Goal: Information Seeking & Learning: Find contact information

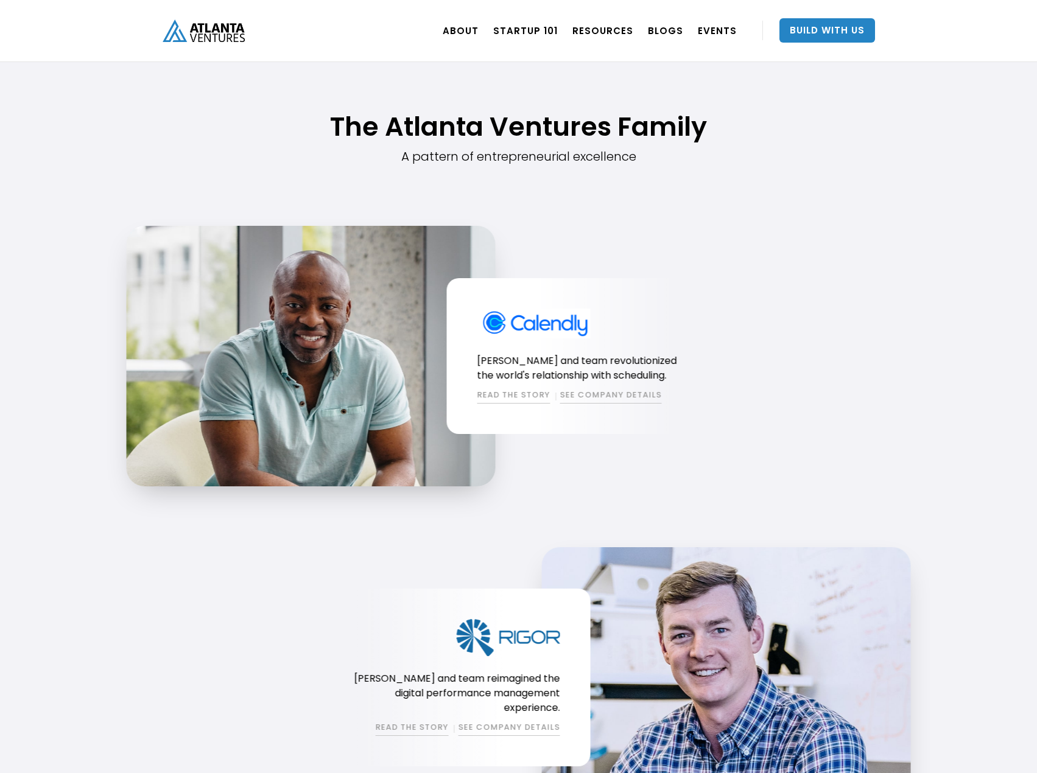
scroll to position [1035, 0]
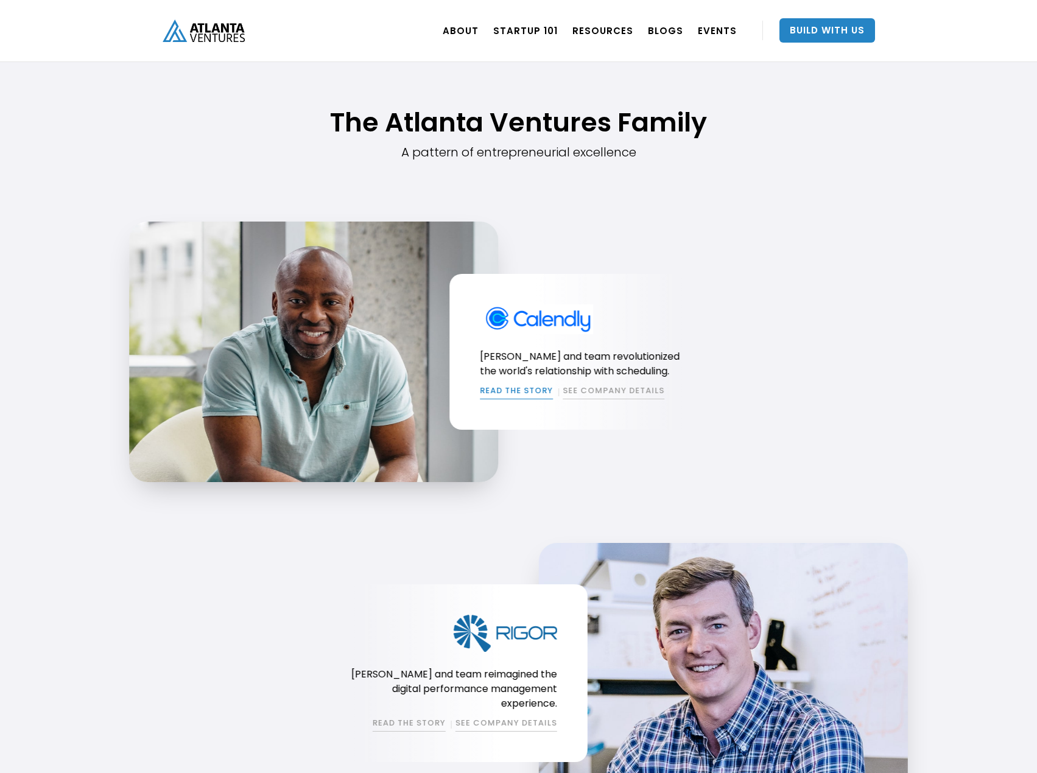
click at [505, 389] on link "READ THE STORY" at bounding box center [516, 392] width 73 height 15
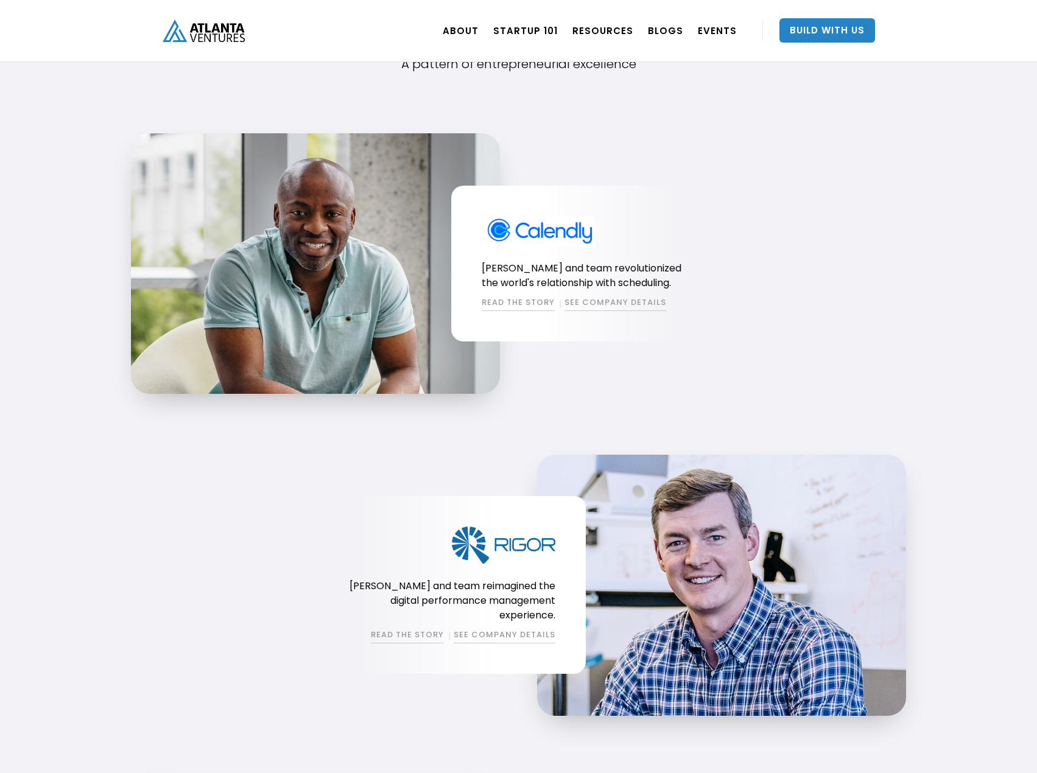
scroll to position [1157, 0]
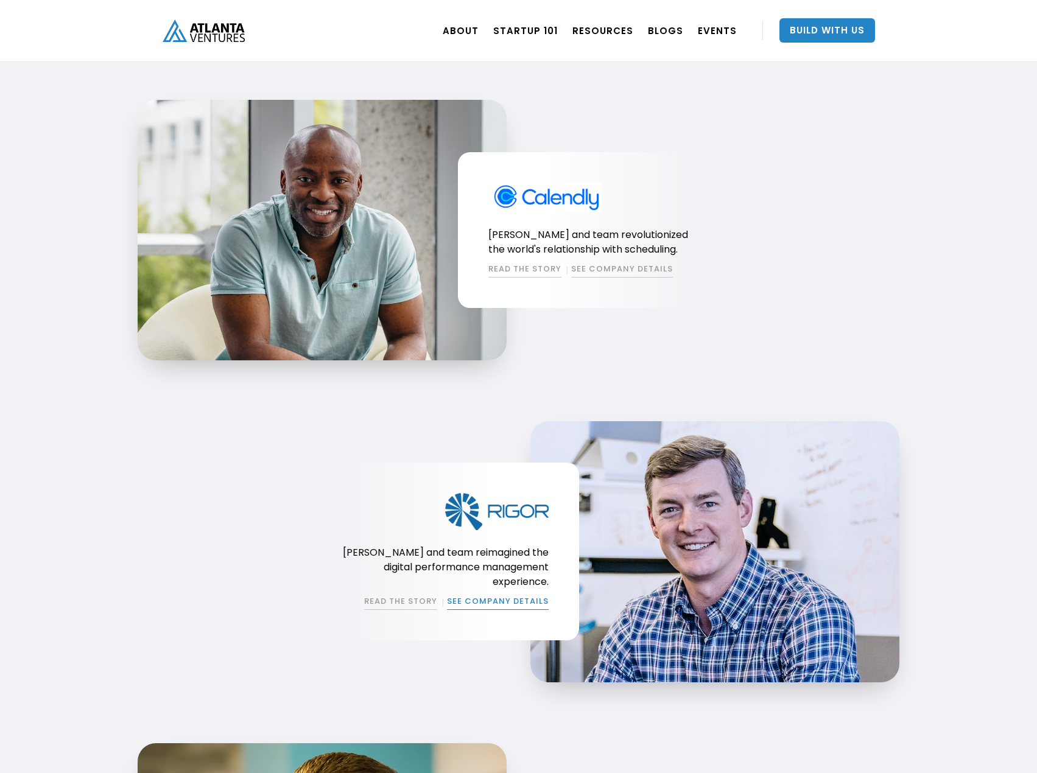
click at [497, 596] on link "SEE COMPANY DETAILS" at bounding box center [498, 603] width 102 height 15
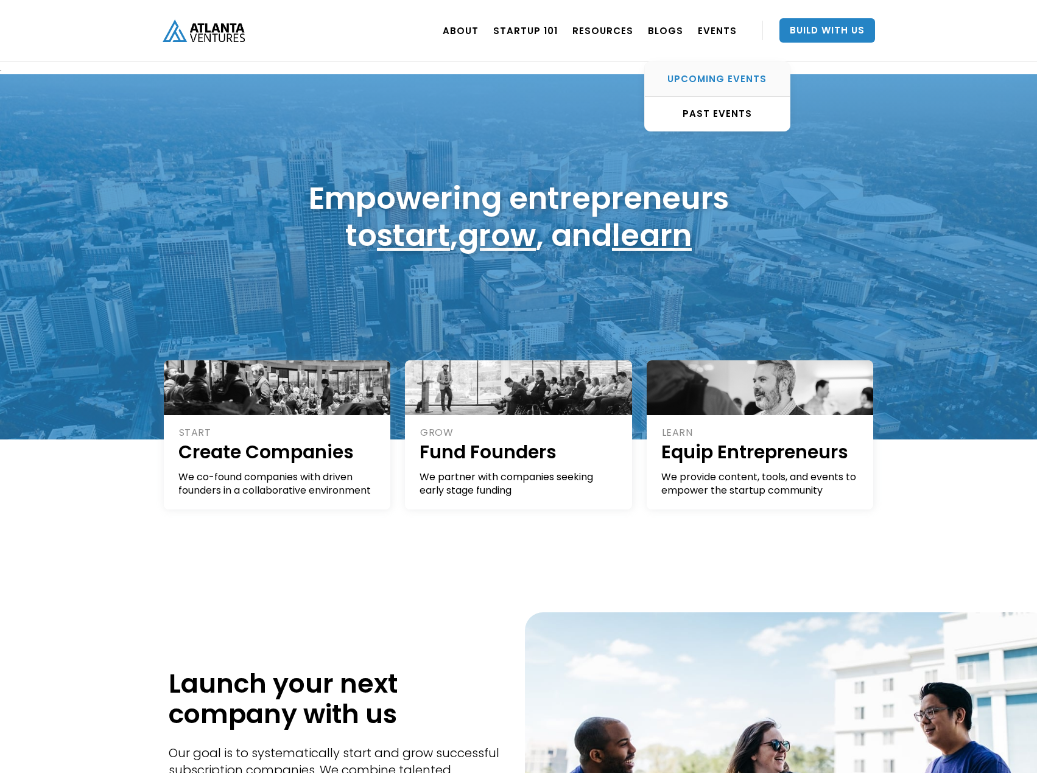
click at [718, 76] on div "UPCOMING EVENTS" at bounding box center [717, 79] width 145 height 12
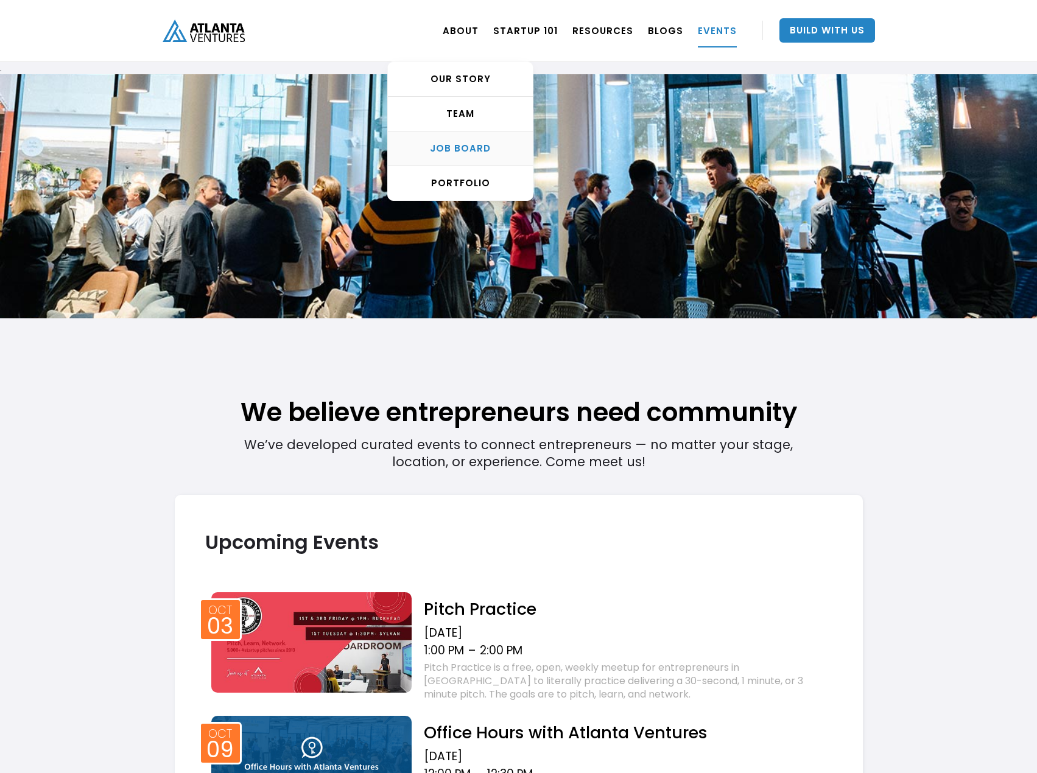
click at [480, 140] on link "Job Board" at bounding box center [460, 149] width 145 height 35
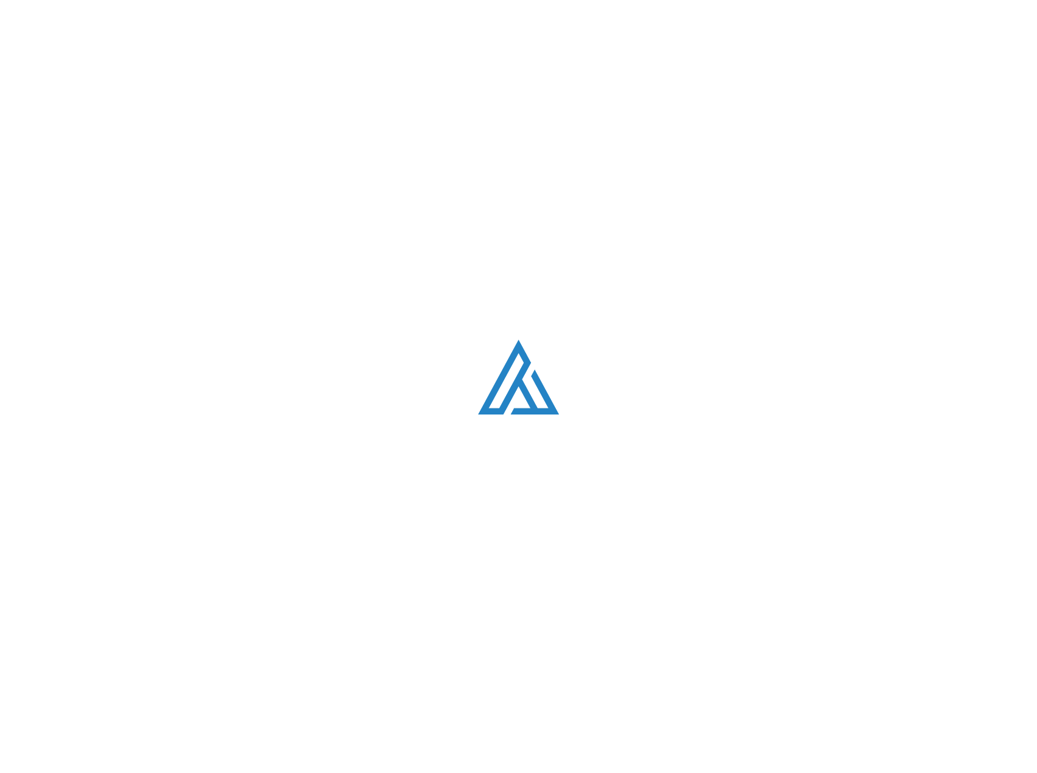
scroll to position [2351, 0]
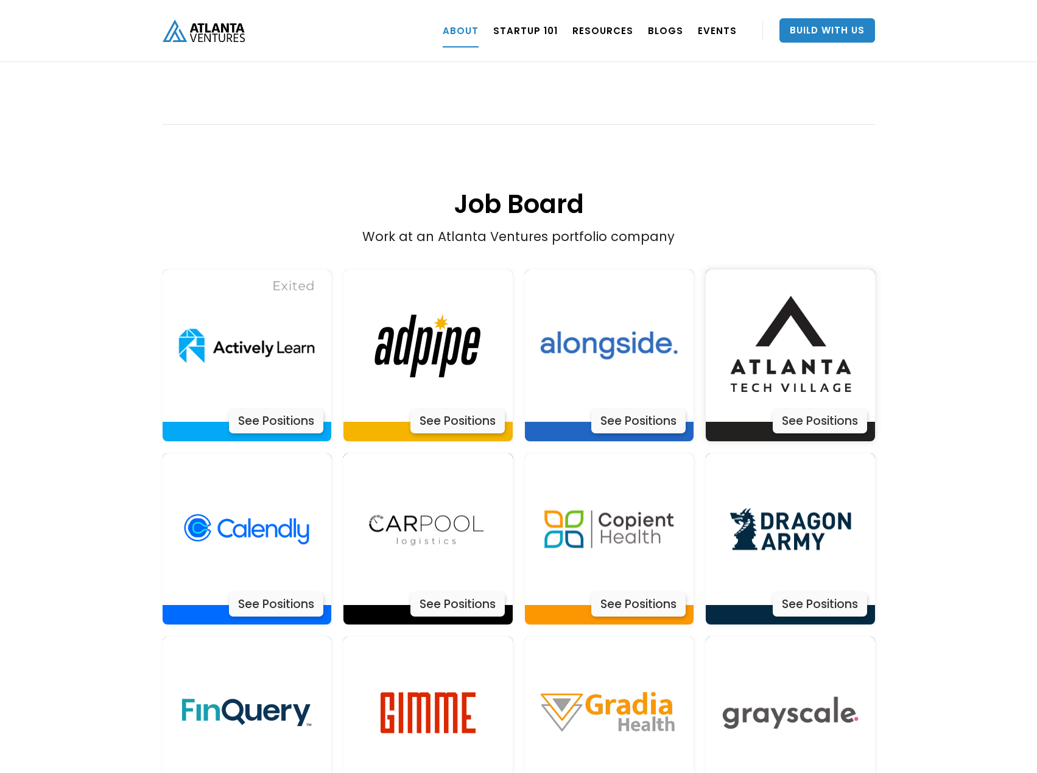
click at [836, 409] on div "See Positions" at bounding box center [820, 421] width 94 height 24
click at [469, 112] on div "TEAM" at bounding box center [460, 114] width 145 height 12
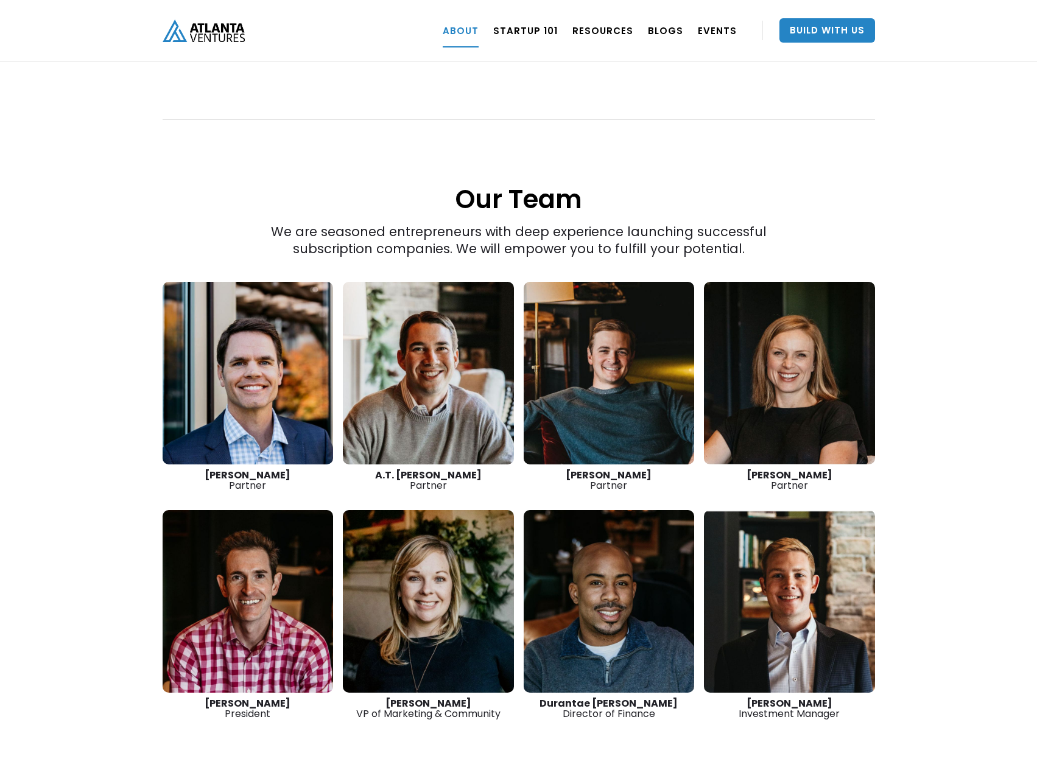
scroll to position [1558, 0]
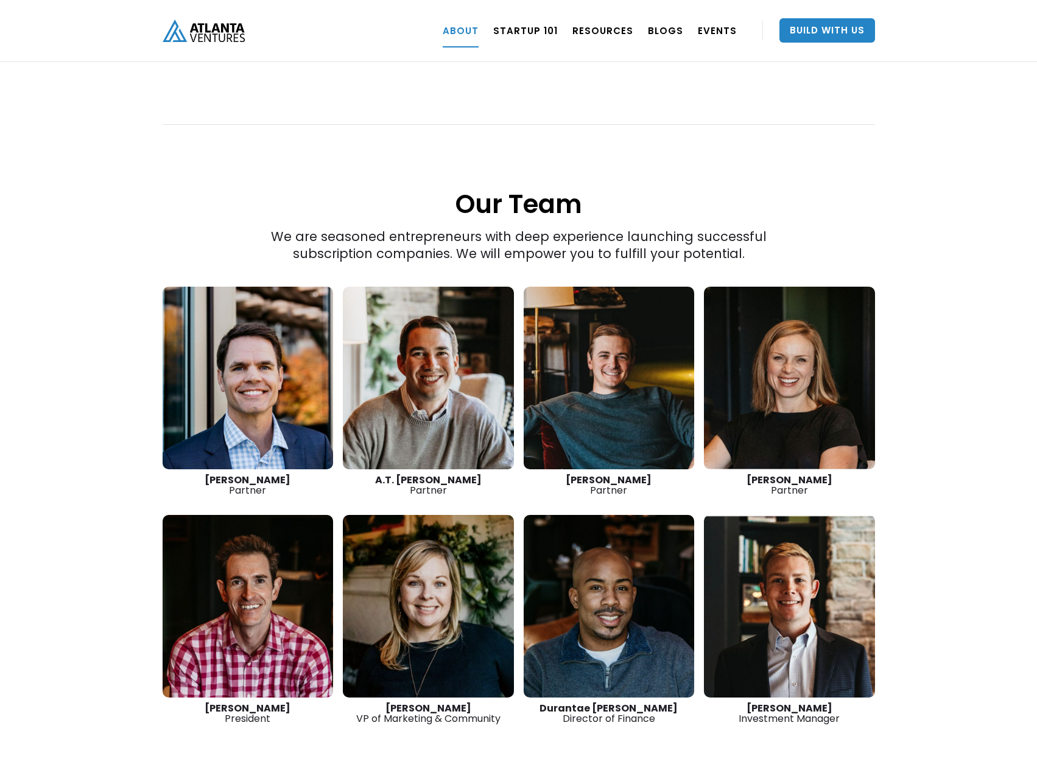
click at [431, 557] on link at bounding box center [428, 606] width 171 height 183
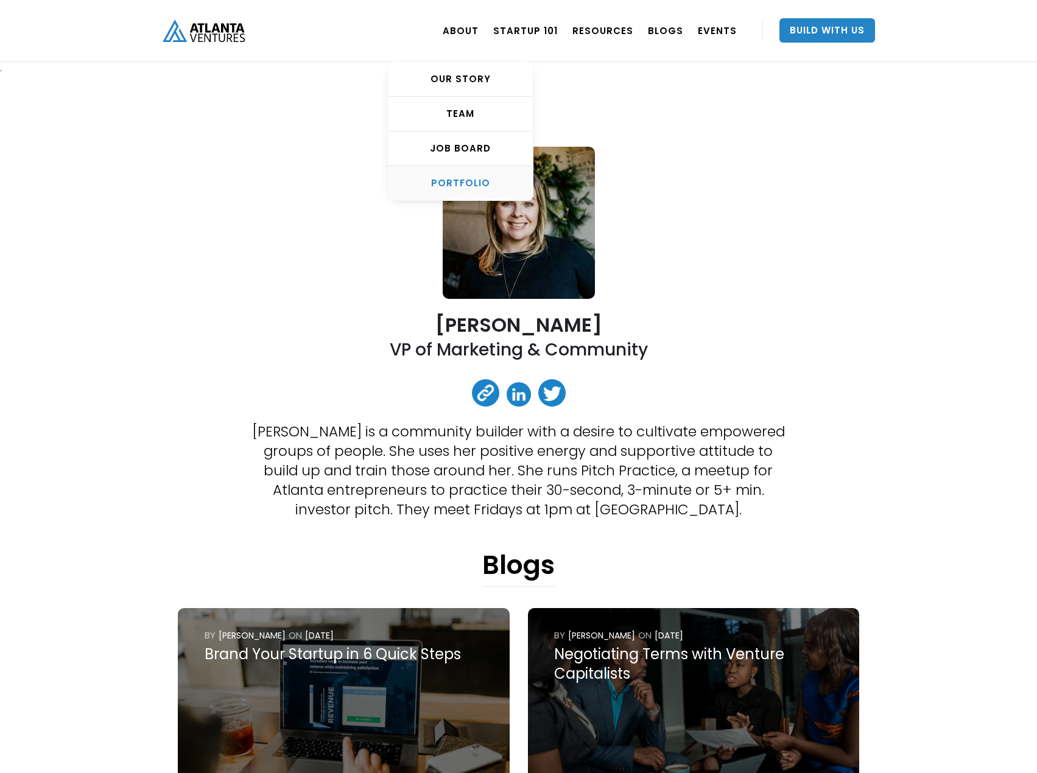
click at [459, 182] on div "PORTFOLIO" at bounding box center [460, 183] width 145 height 12
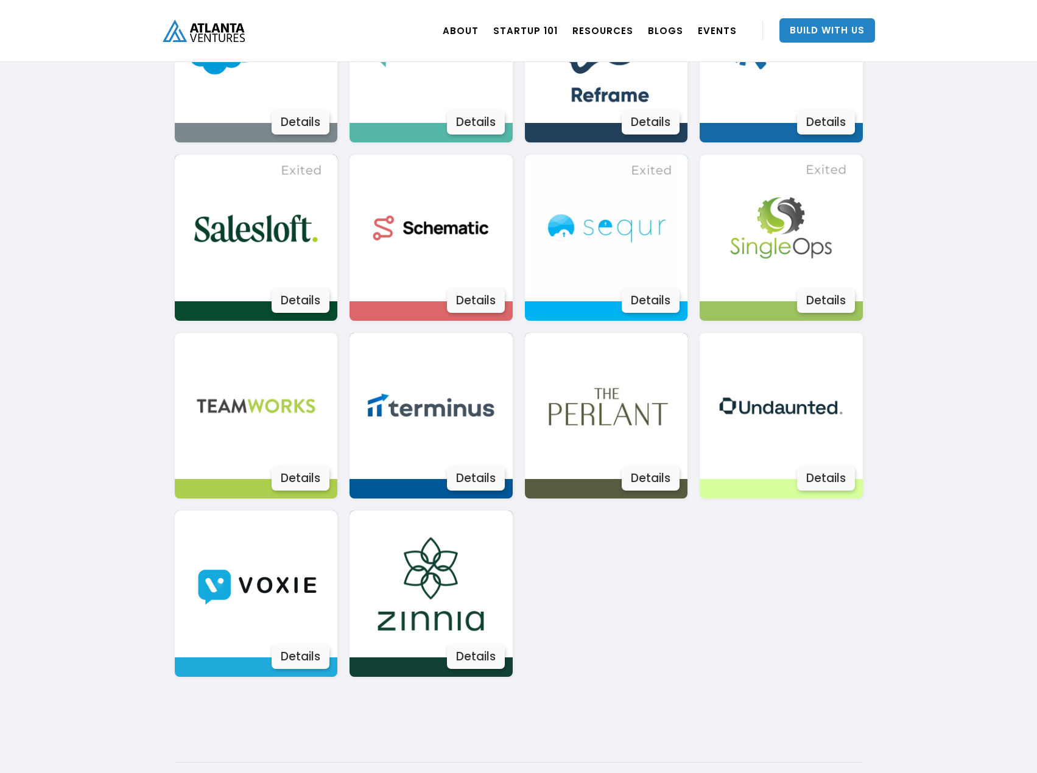
scroll to position [2042, 0]
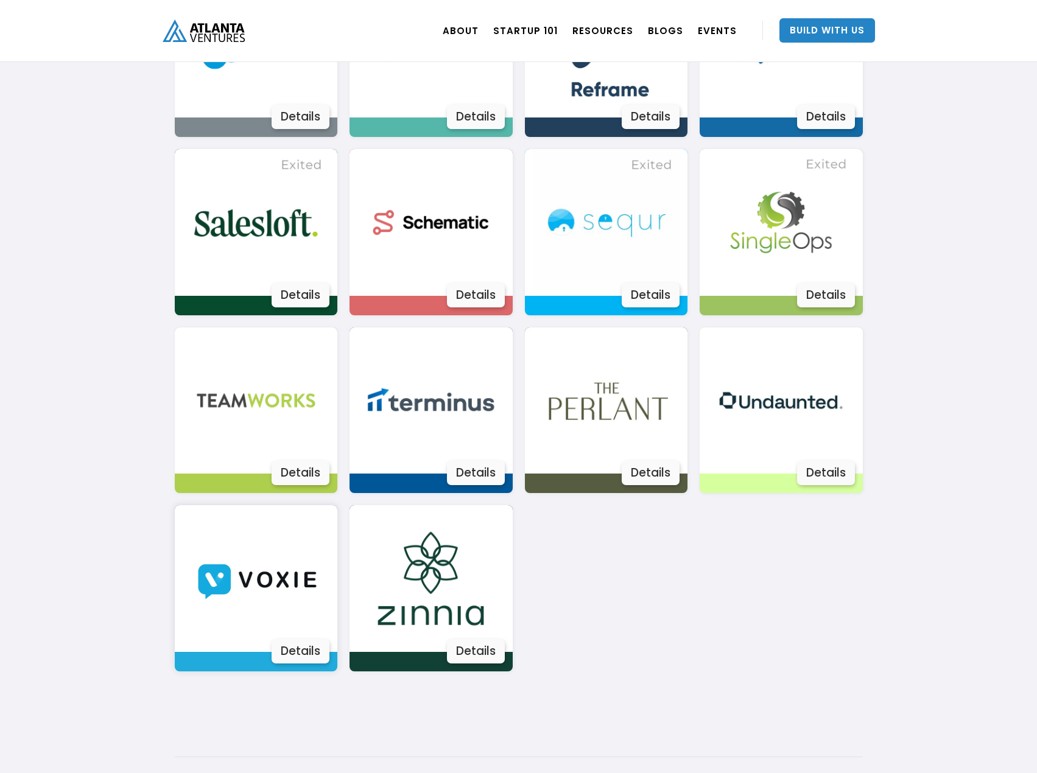
click at [292, 646] on div "Details" at bounding box center [301, 651] width 58 height 24
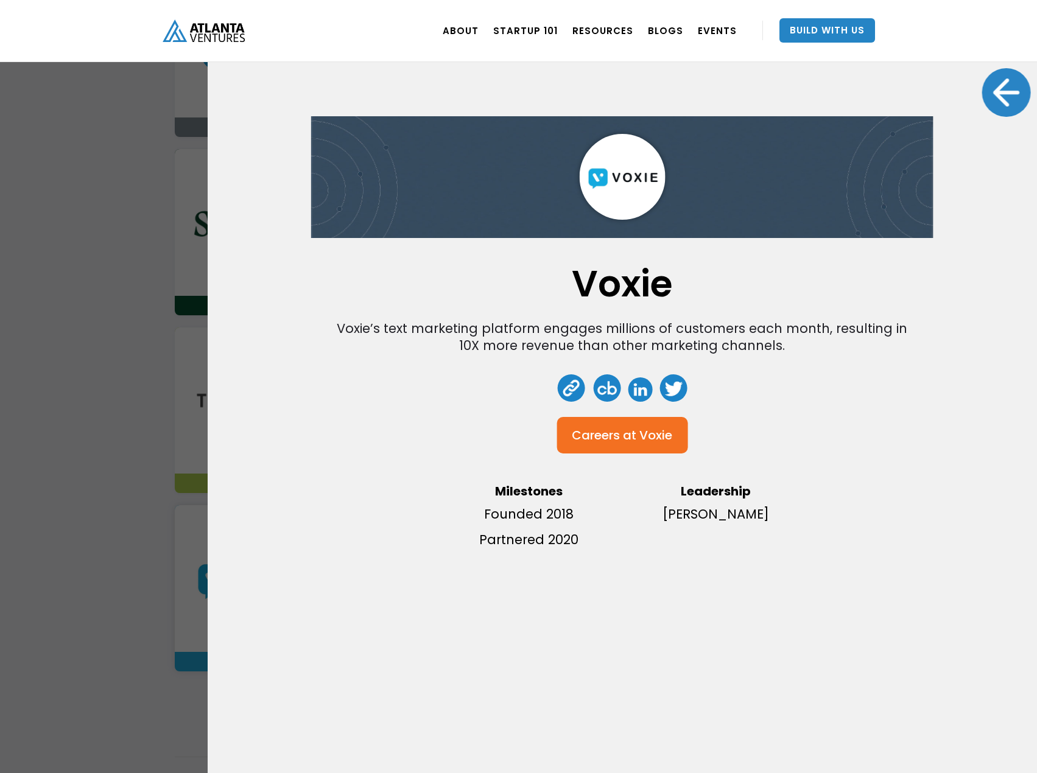
drag, startPoint x: 772, startPoint y: 513, endPoint x: 657, endPoint y: 508, distance: 115.2
click at [644, 510] on p "[PERSON_NAME]" at bounding box center [715, 514] width 175 height 19
copy p "[PERSON_NAME]"
click at [49, 110] on div "Voxie Voxie’s text marketing platform engages millions of customers each month,…" at bounding box center [518, 386] width 1037 height 773
click at [986, 101] on div at bounding box center [1006, 92] width 49 height 49
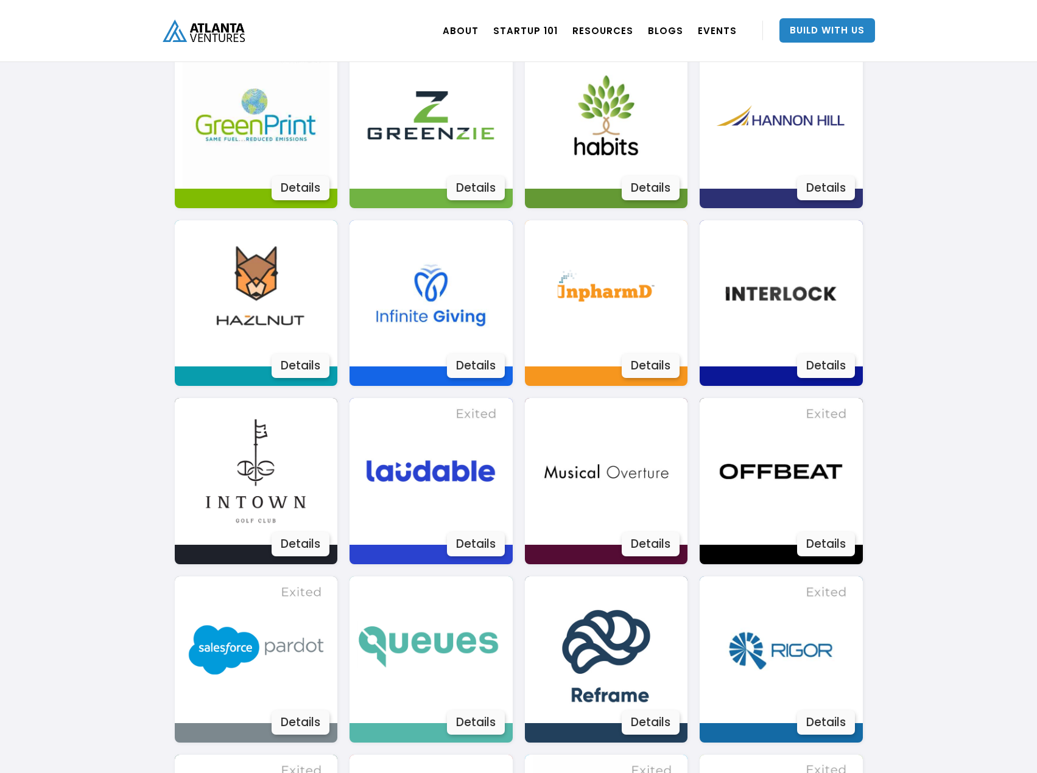
scroll to position [1433, 0]
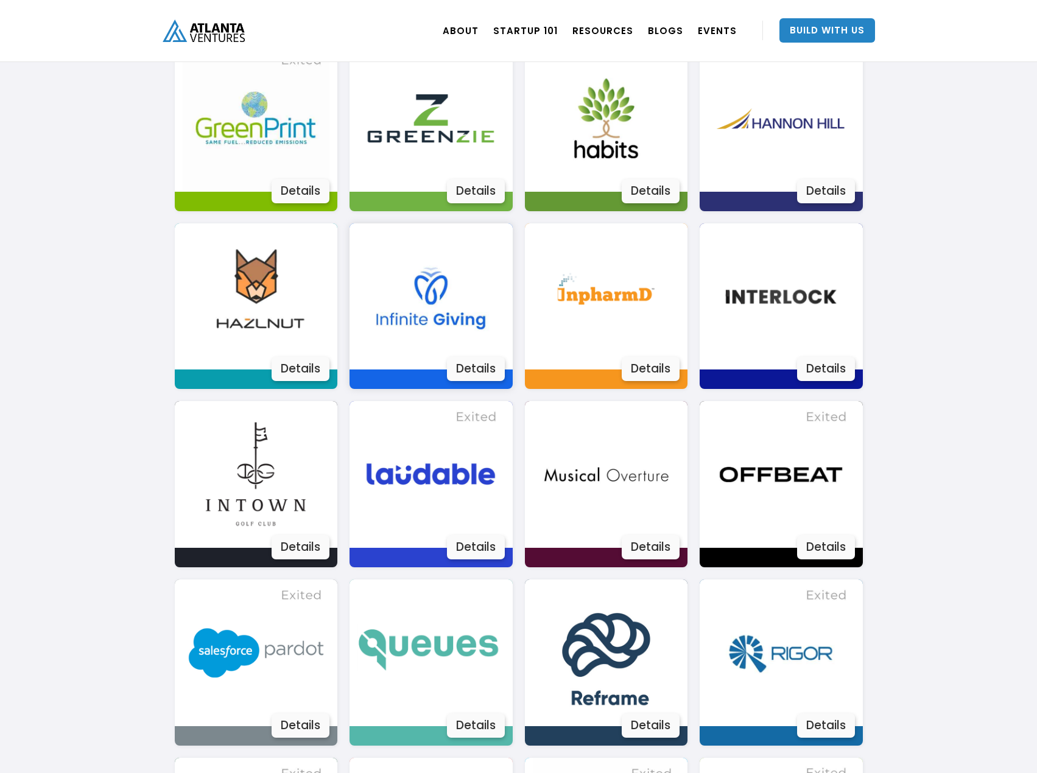
click at [469, 368] on div "Details" at bounding box center [476, 369] width 58 height 24
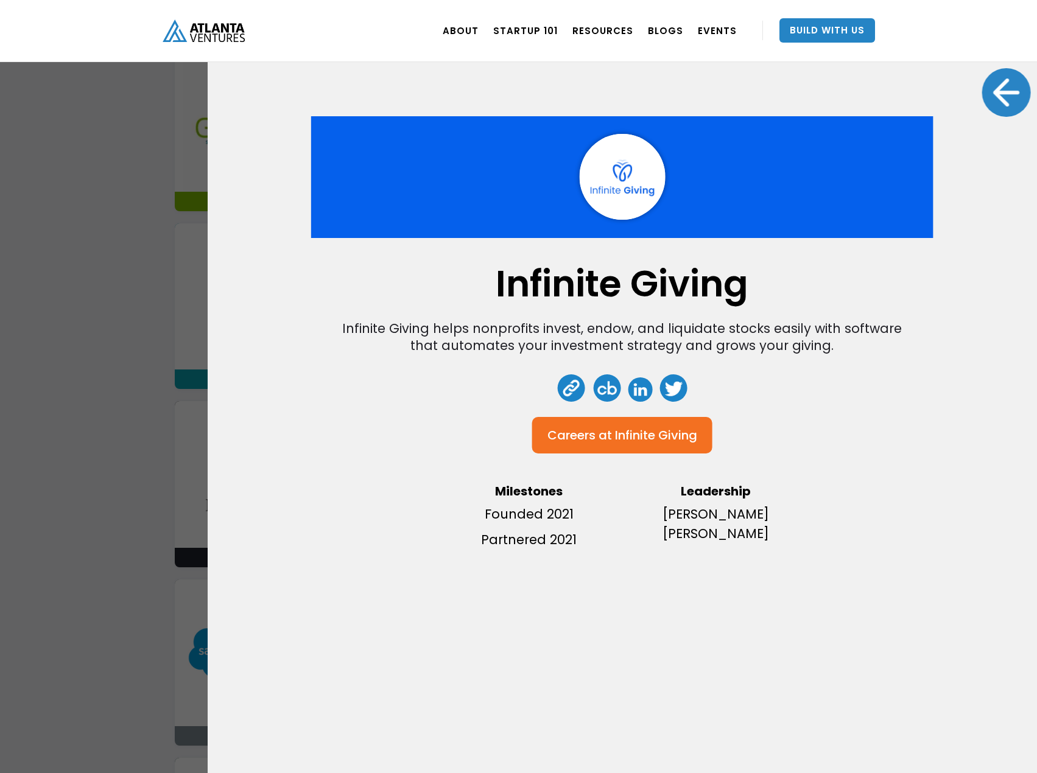
click at [631, 392] on link at bounding box center [640, 390] width 24 height 24
drag, startPoint x: 754, startPoint y: 537, endPoint x: 669, endPoint y: 533, distance: 85.4
click at [669, 533] on p "[PERSON_NAME] [PERSON_NAME]" at bounding box center [715, 524] width 175 height 39
copy p "[PERSON_NAME]"
click at [993, 99] on div at bounding box center [1006, 92] width 49 height 49
